Goal: Information Seeking & Learning: Learn about a topic

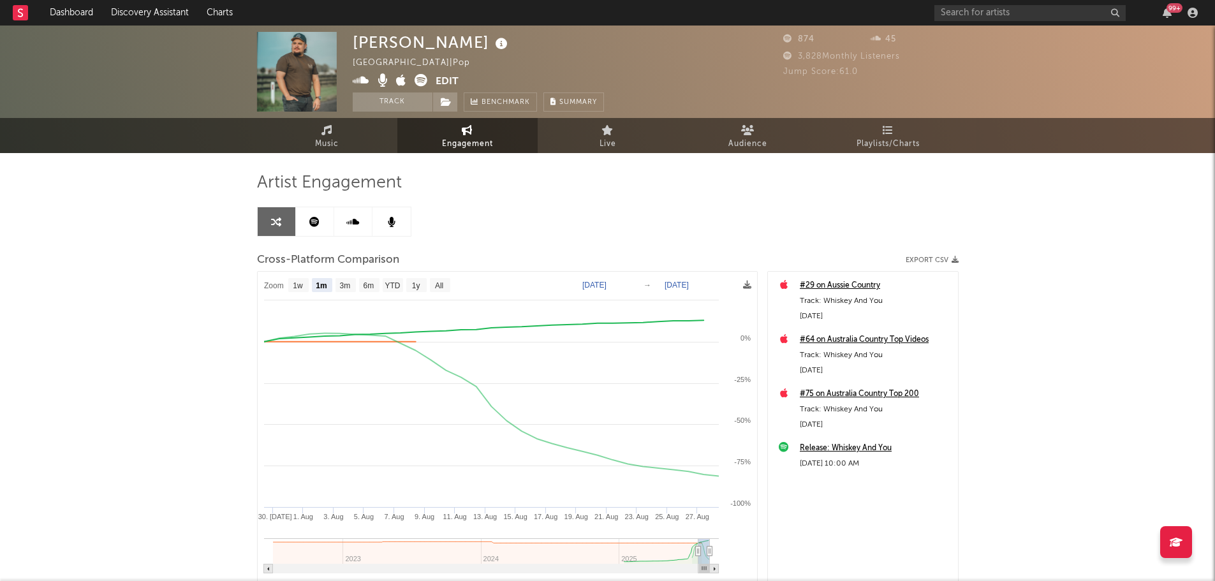
select select "1m"
click at [299, 136] on link "Music" at bounding box center [327, 135] width 140 height 35
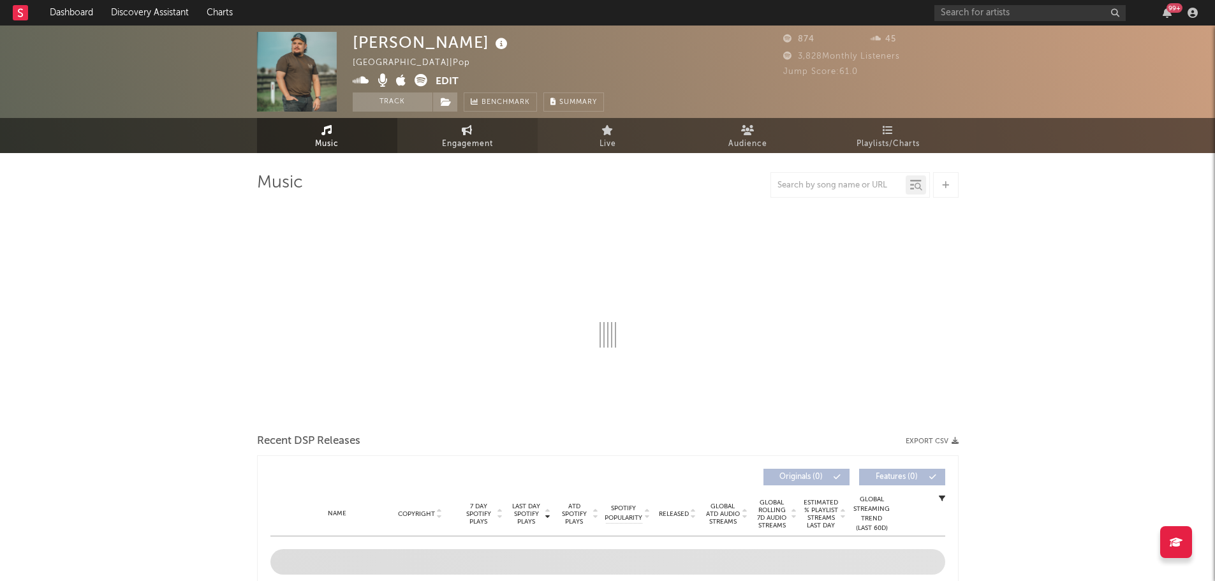
click at [496, 133] on link "Engagement" at bounding box center [468, 135] width 140 height 35
select select "1w"
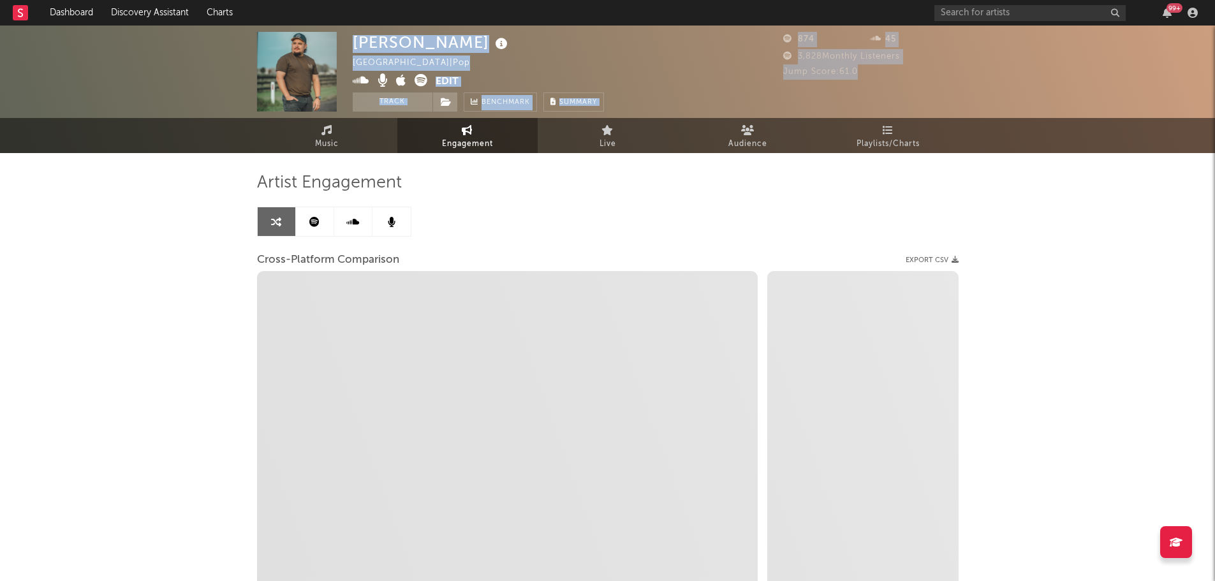
drag, startPoint x: 873, startPoint y: 69, endPoint x: 801, endPoint y: 69, distance: 72.7
click at [773, 70] on div "[PERSON_NAME] [GEOGRAPHIC_DATA] | Pop Edit Track Benchmark Summary 874 45 3,828…" at bounding box center [607, 72] width 1215 height 93
click at [852, 66] on div "Jump Score: 61.0" at bounding box center [871, 71] width 175 height 15
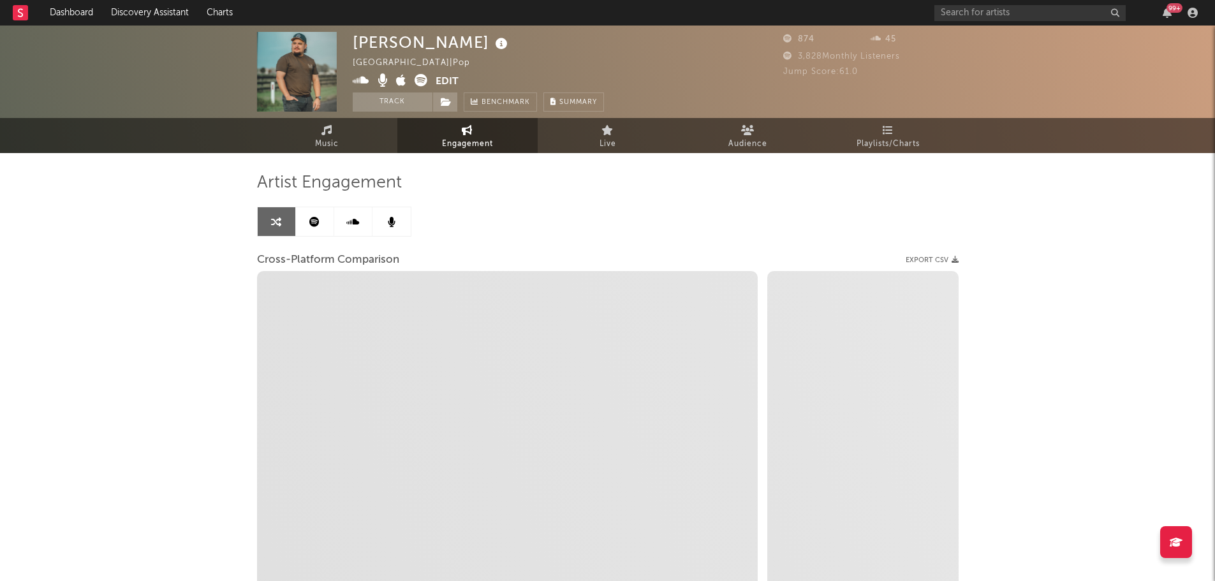
click at [880, 75] on div "Jump Score: 61.0" at bounding box center [871, 71] width 175 height 15
click at [294, 135] on link "Music" at bounding box center [327, 135] width 140 height 35
select select "1w"
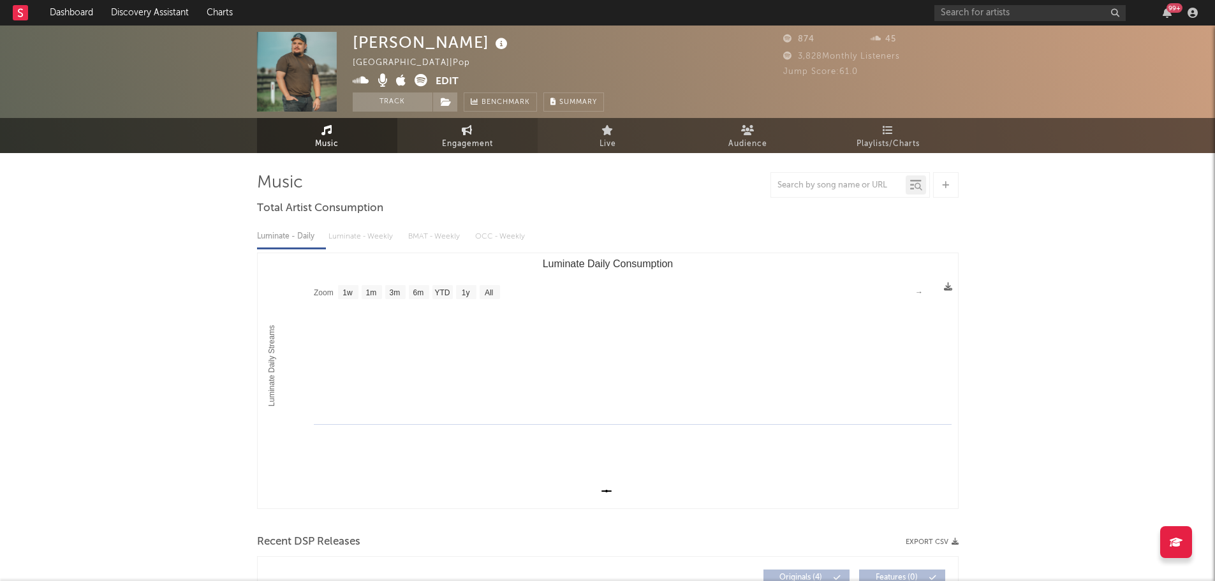
click at [438, 136] on link "Engagement" at bounding box center [468, 135] width 140 height 35
select select "1m"
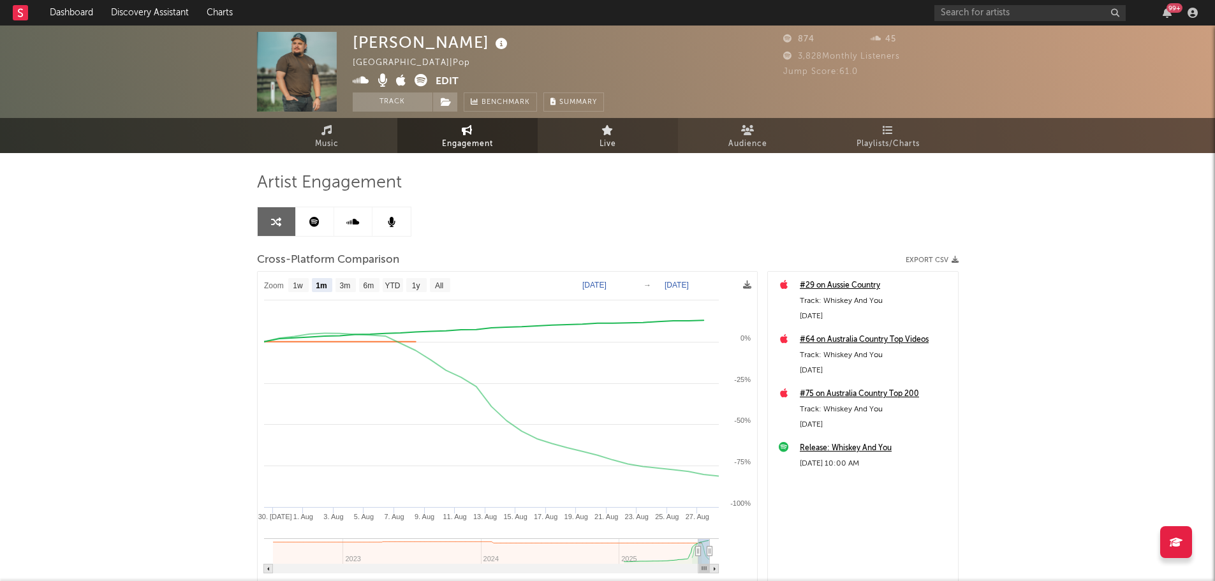
click at [596, 144] on link "Live" at bounding box center [608, 135] width 140 height 35
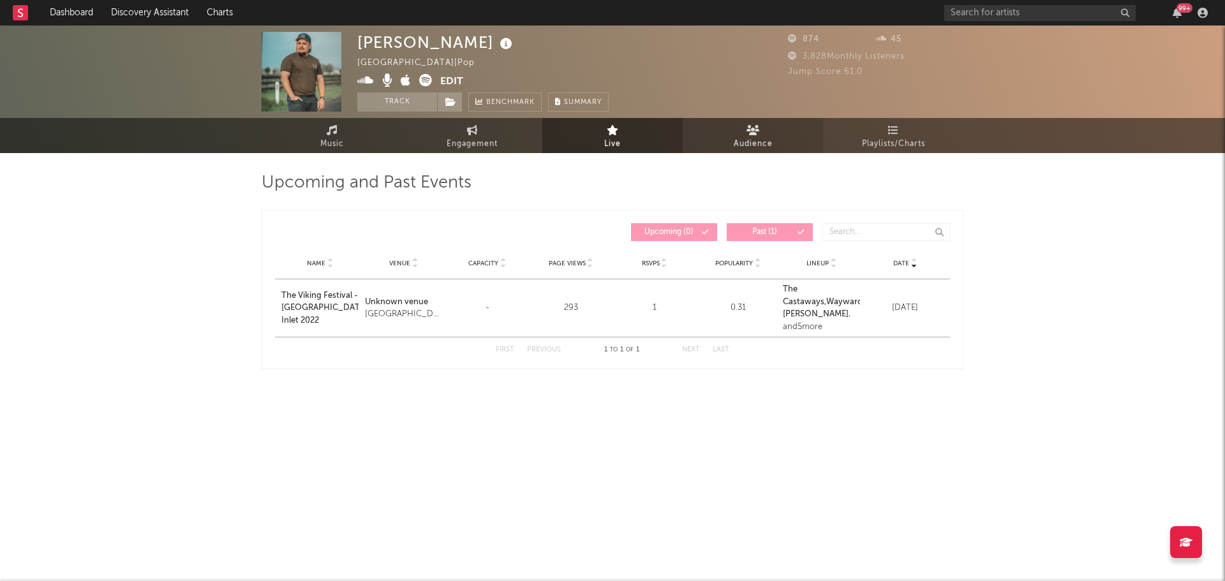
click at [731, 142] on link "Audience" at bounding box center [753, 135] width 140 height 35
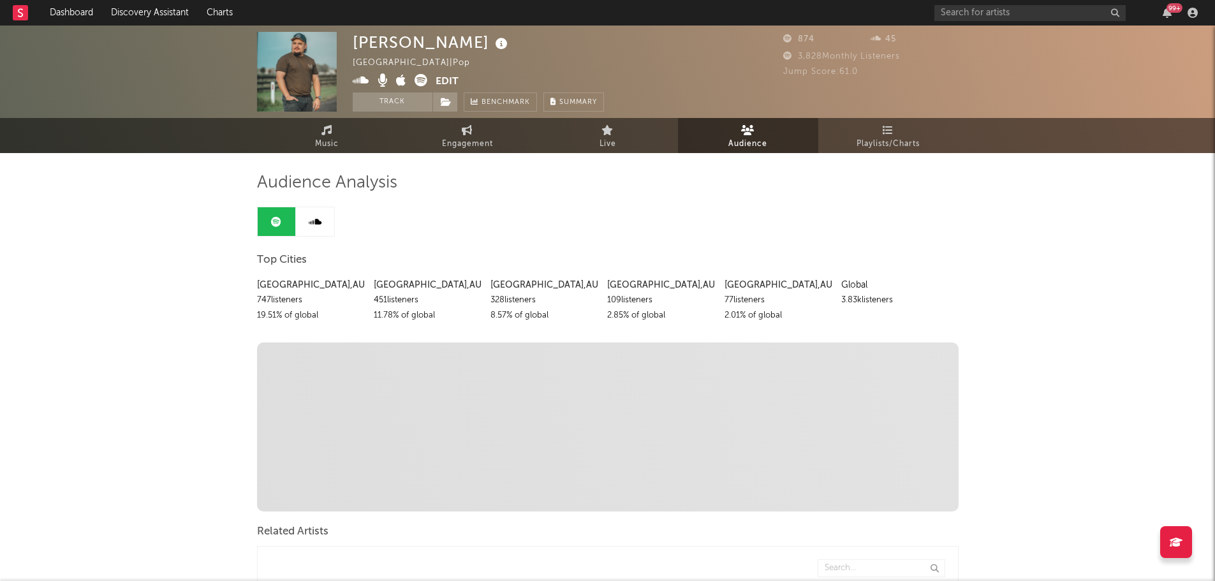
click at [322, 227] on link at bounding box center [315, 221] width 38 height 29
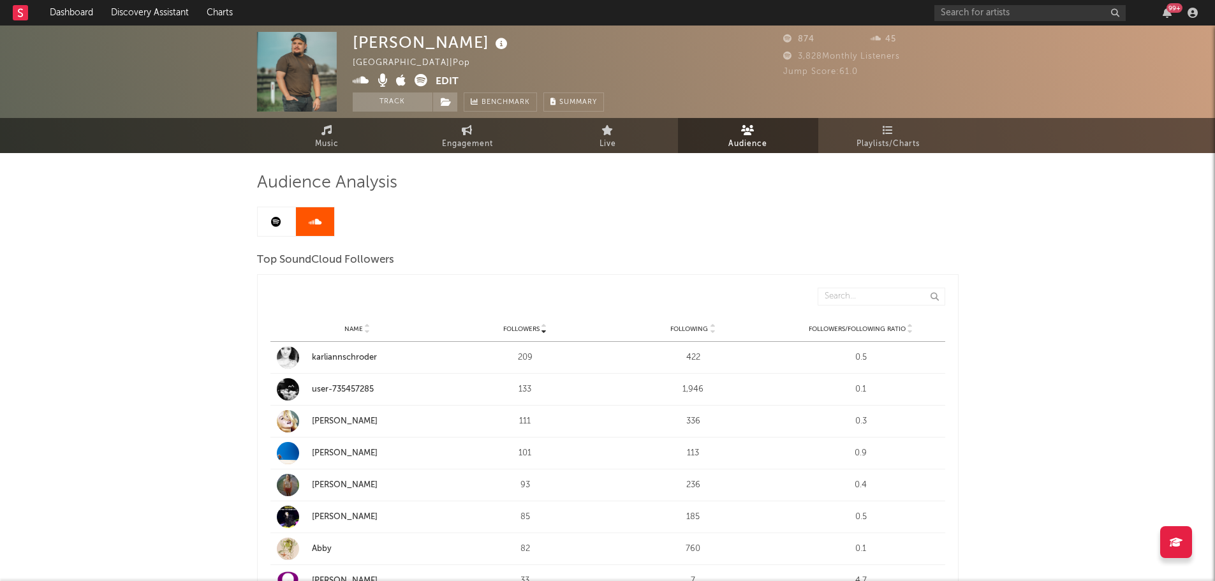
click at [265, 230] on link at bounding box center [277, 221] width 38 height 29
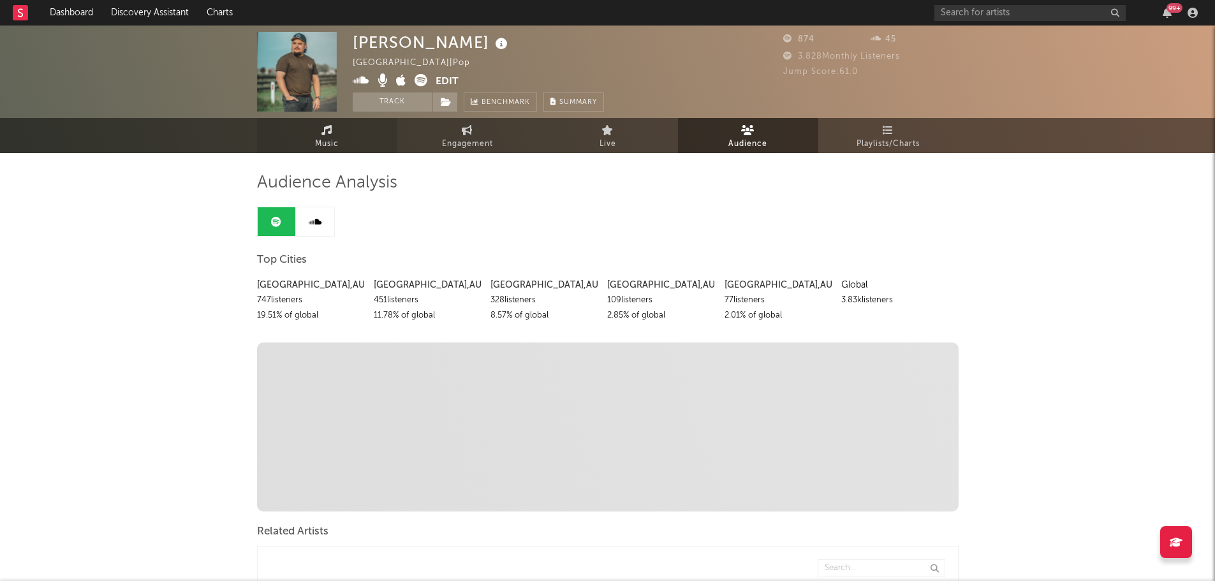
click at [357, 137] on link "Music" at bounding box center [327, 135] width 140 height 35
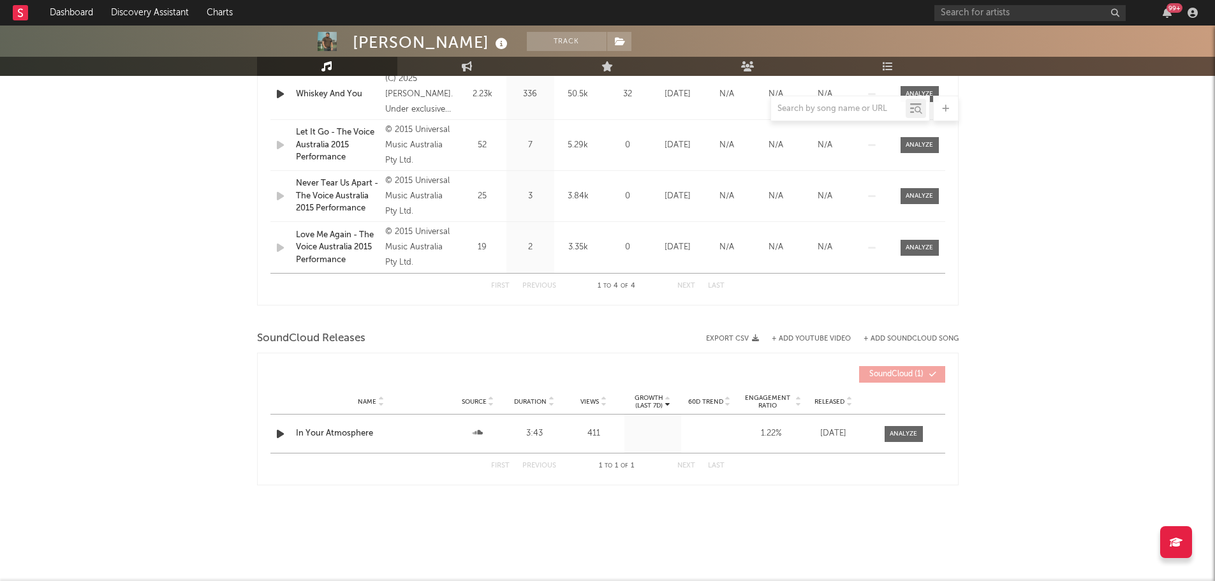
select select "1w"
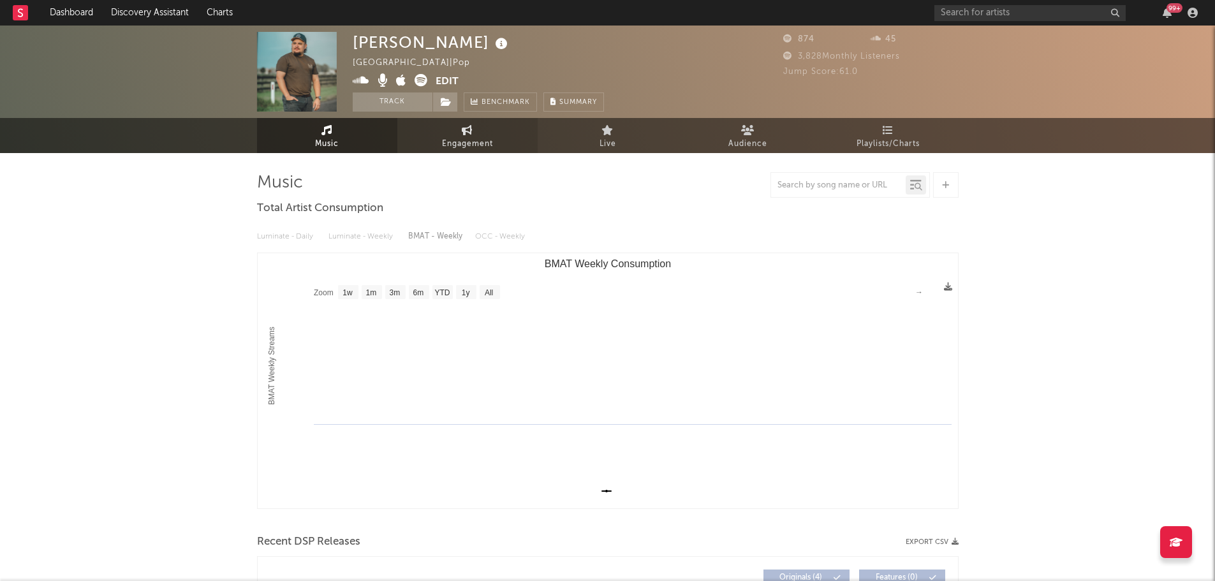
click at [447, 147] on span "Engagement" at bounding box center [467, 144] width 51 height 15
select select "1w"
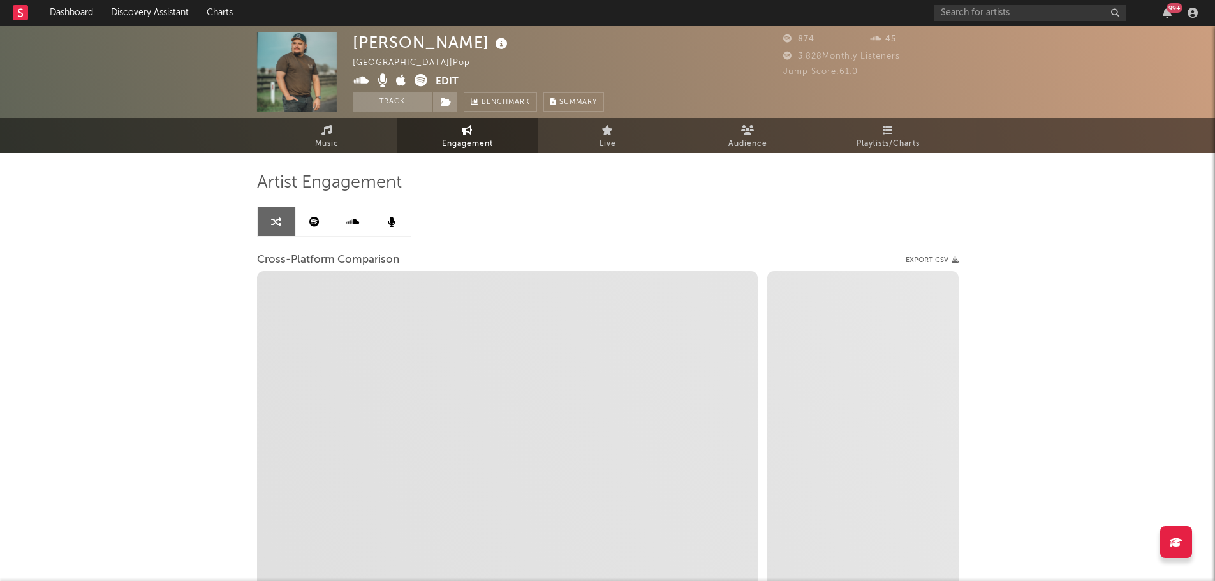
select select "1m"
